Goal: Task Accomplishment & Management: Manage account settings

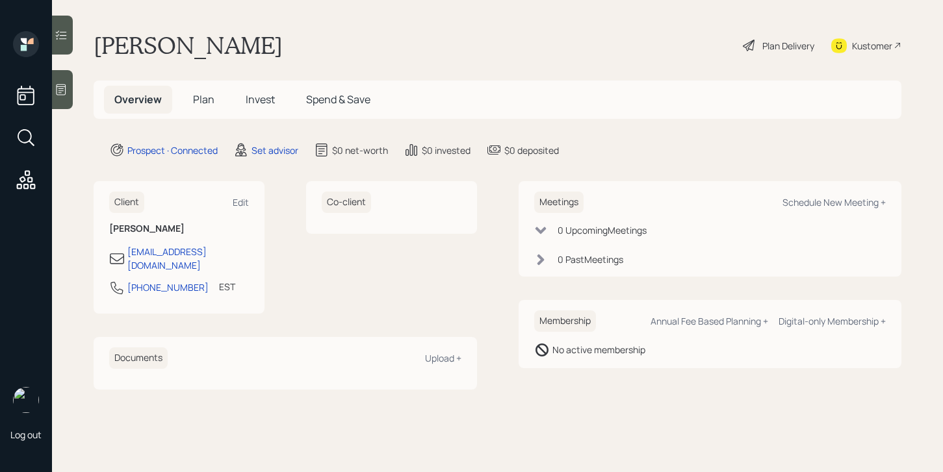
click at [60, 99] on div at bounding box center [62, 89] width 21 height 39
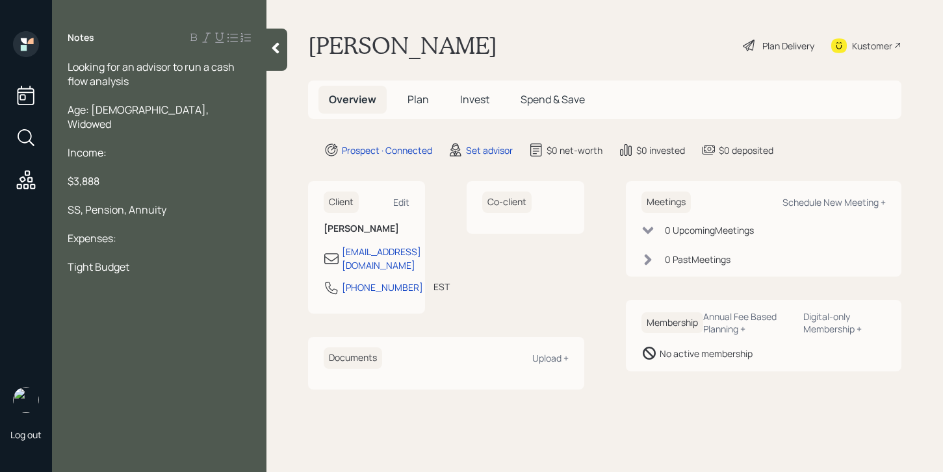
click at [132, 231] on div "Expenses:" at bounding box center [159, 238] width 183 height 14
click at [96, 260] on span "Rent: 1,600" at bounding box center [94, 267] width 53 height 14
click at [152, 289] on div "Tight Budget" at bounding box center [159, 296] width 183 height 14
click at [275, 44] on icon at bounding box center [275, 48] width 13 height 13
